Goal: Information Seeking & Learning: Learn about a topic

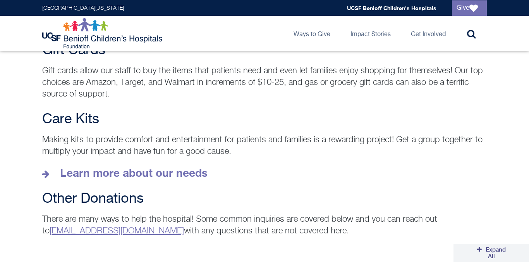
scroll to position [1076, 0]
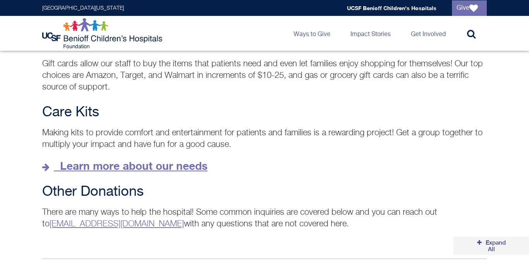
click at [185, 159] on strong "Learn more about our needs" at bounding box center [133, 165] width 147 height 13
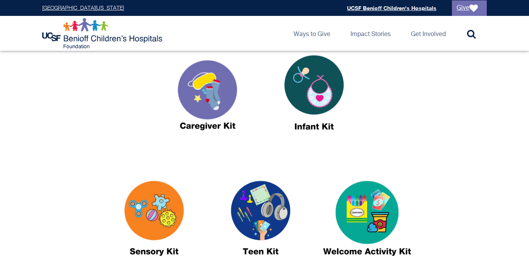
scroll to position [303, 0]
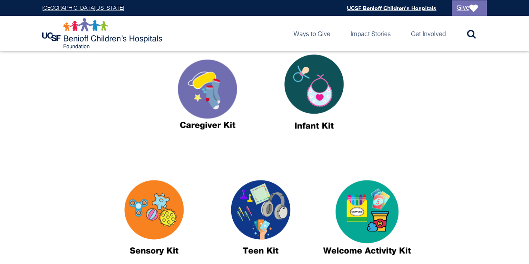
click at [301, 84] on img at bounding box center [313, 94] width 97 height 111
